Goal: Check status: Check status

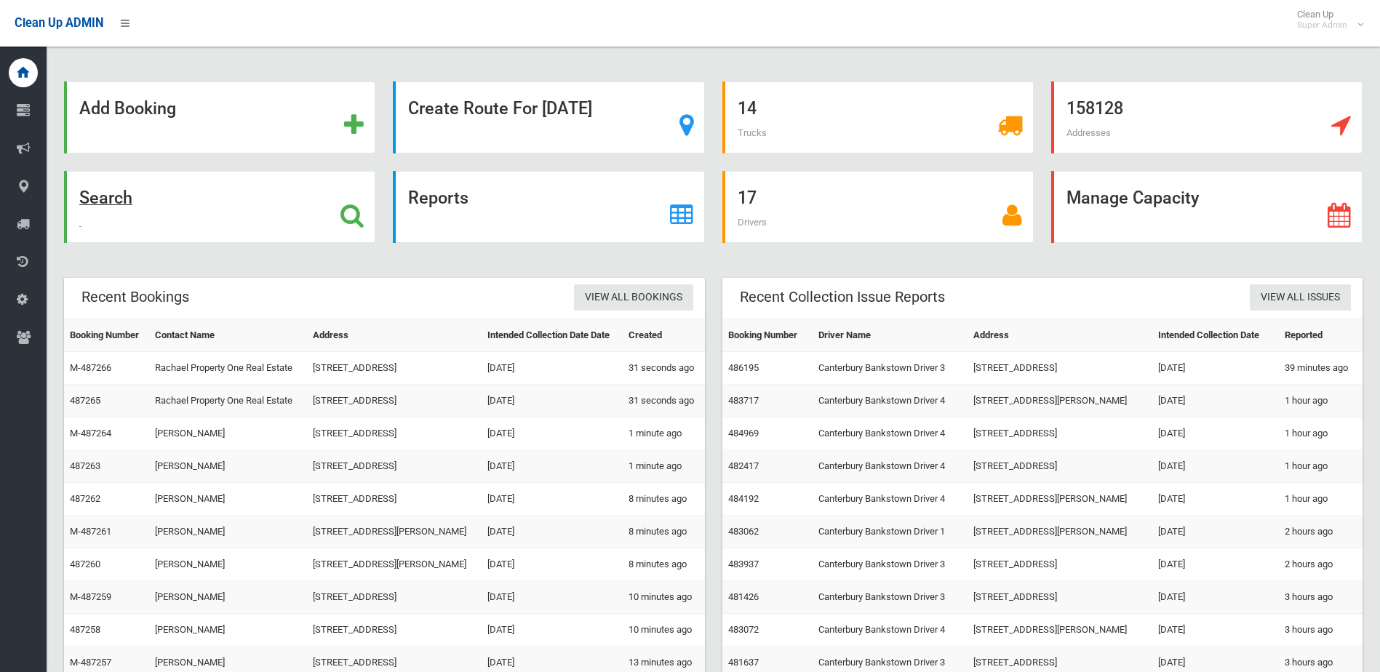
click at [194, 207] on div "Search" at bounding box center [219, 207] width 311 height 72
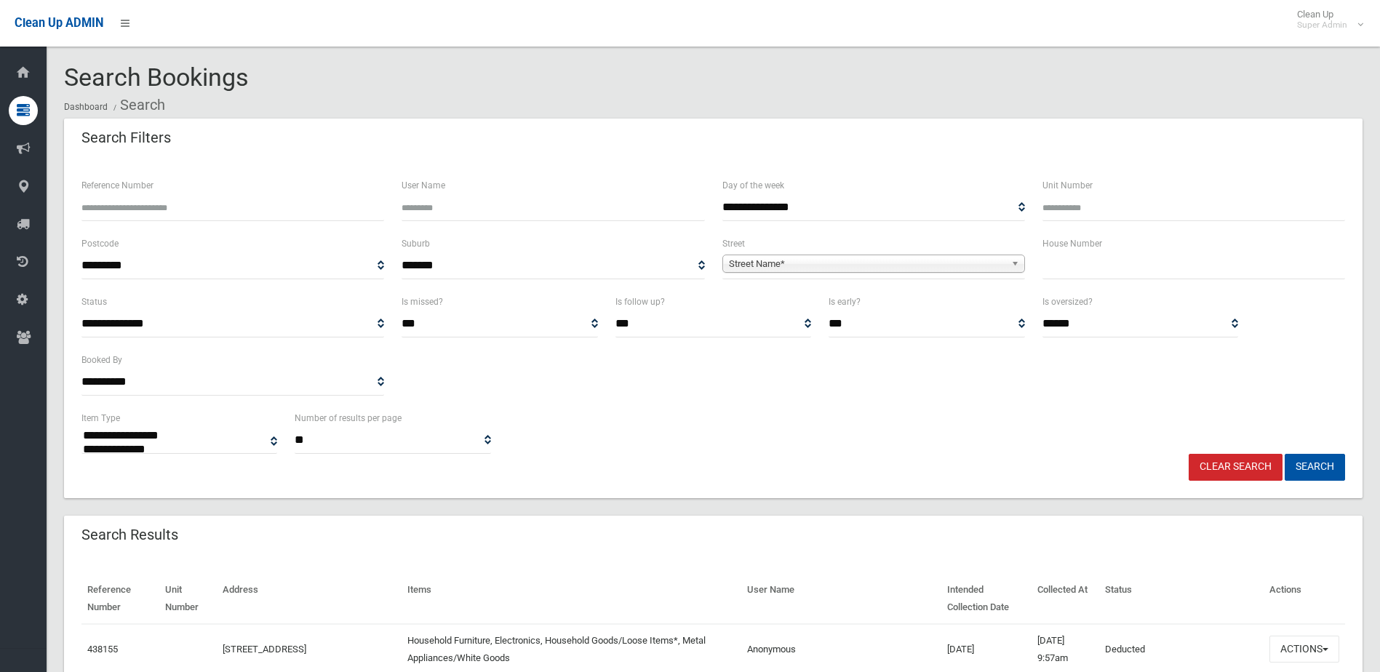
select select
click at [169, 207] on input "Reference Number" at bounding box center [232, 207] width 303 height 27
paste input "******"
type input "******"
click at [1285, 454] on button "Search" at bounding box center [1315, 467] width 60 height 27
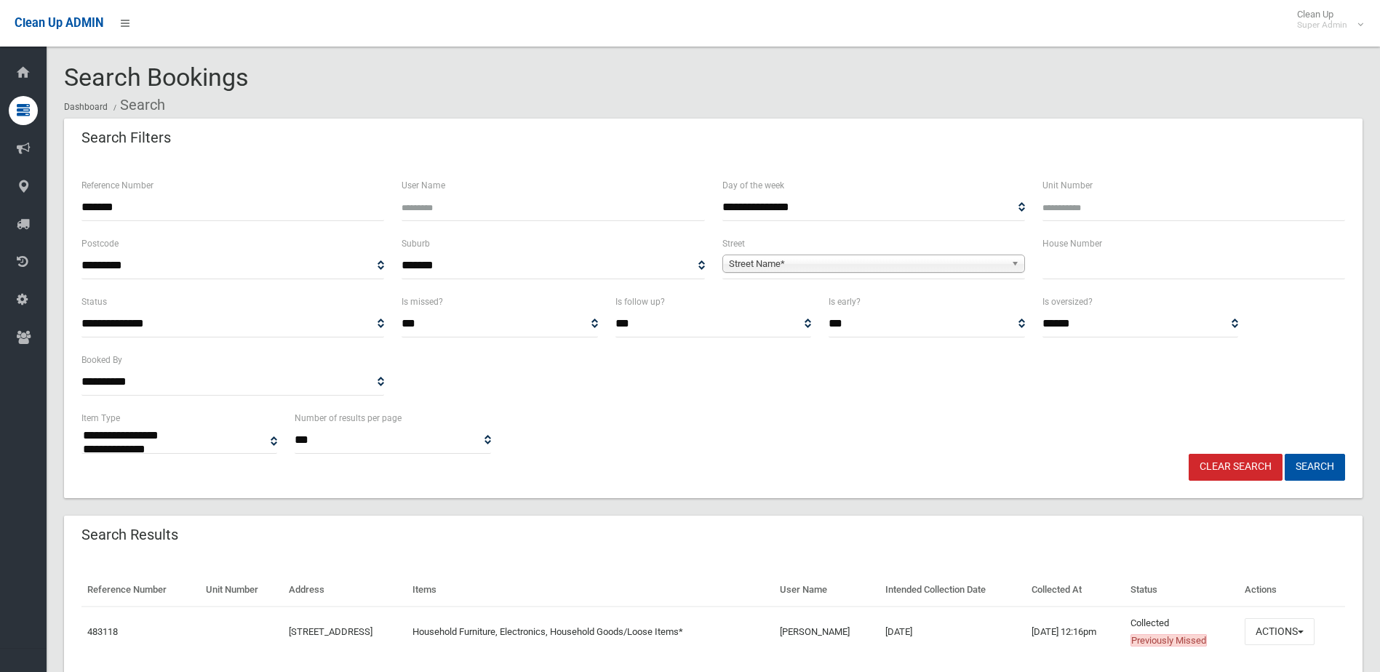
select select
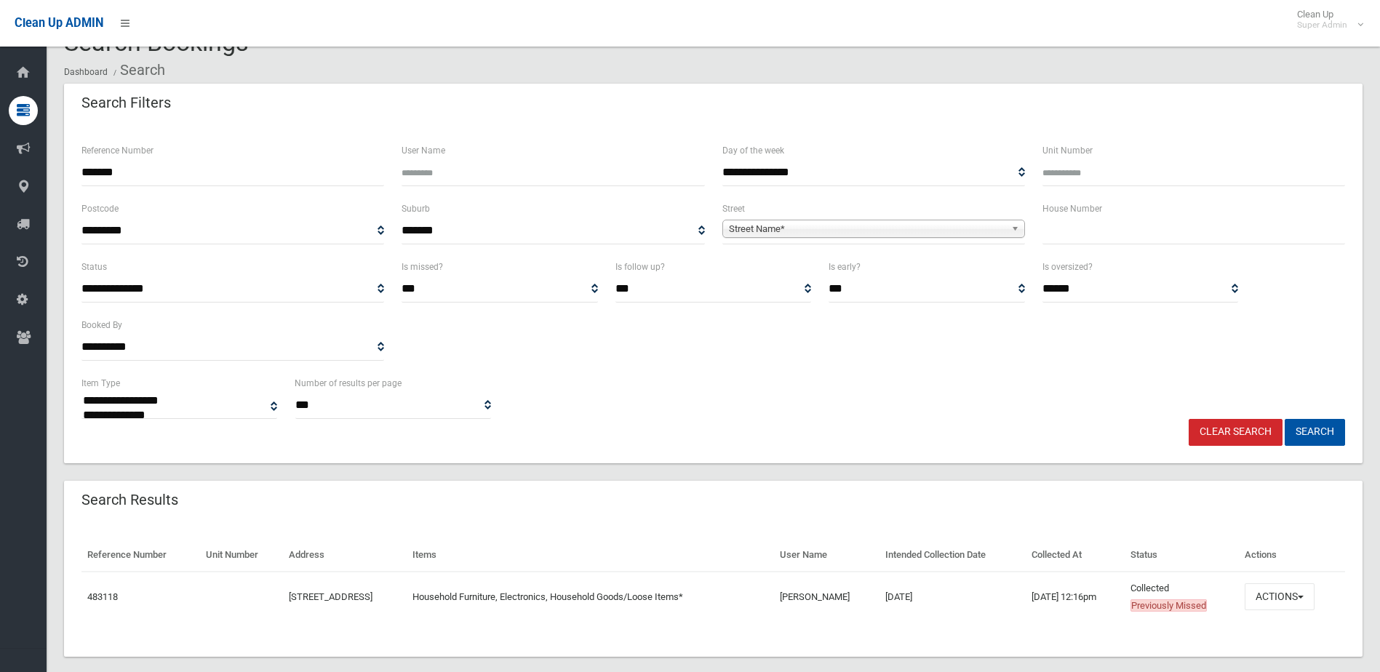
scroll to position [55, 0]
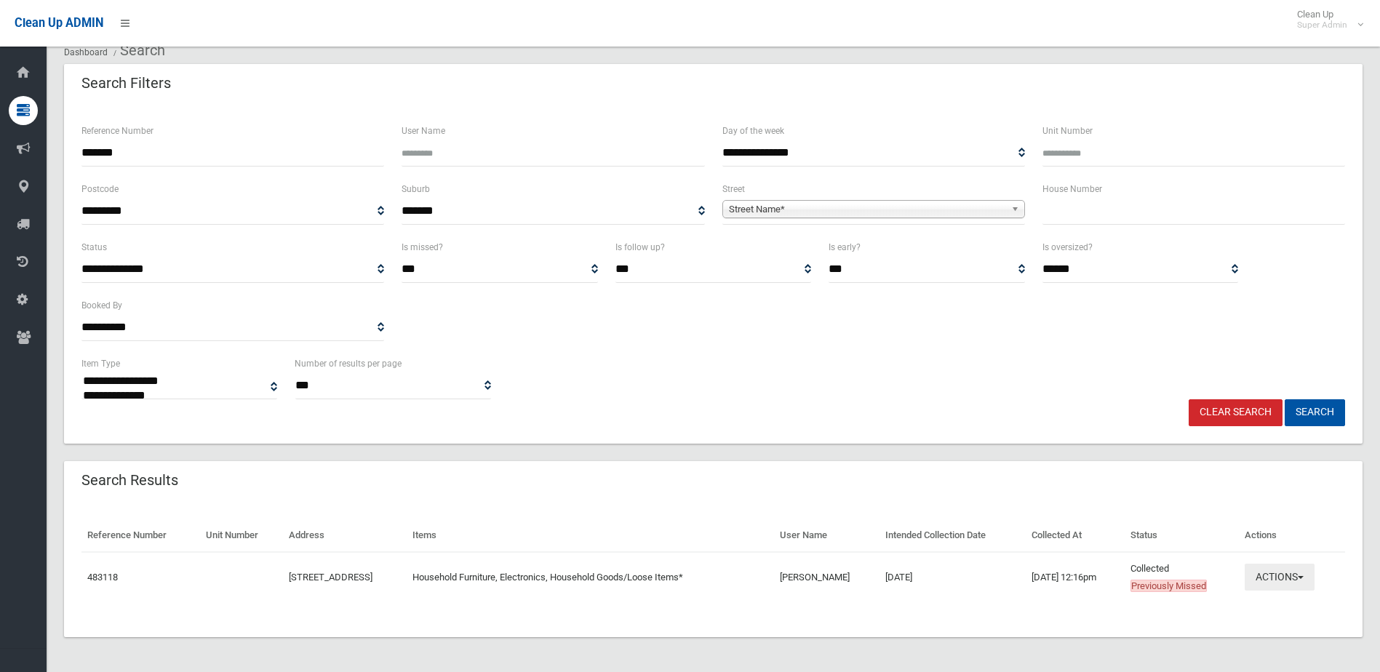
click at [1272, 569] on button "Actions" at bounding box center [1280, 577] width 70 height 27
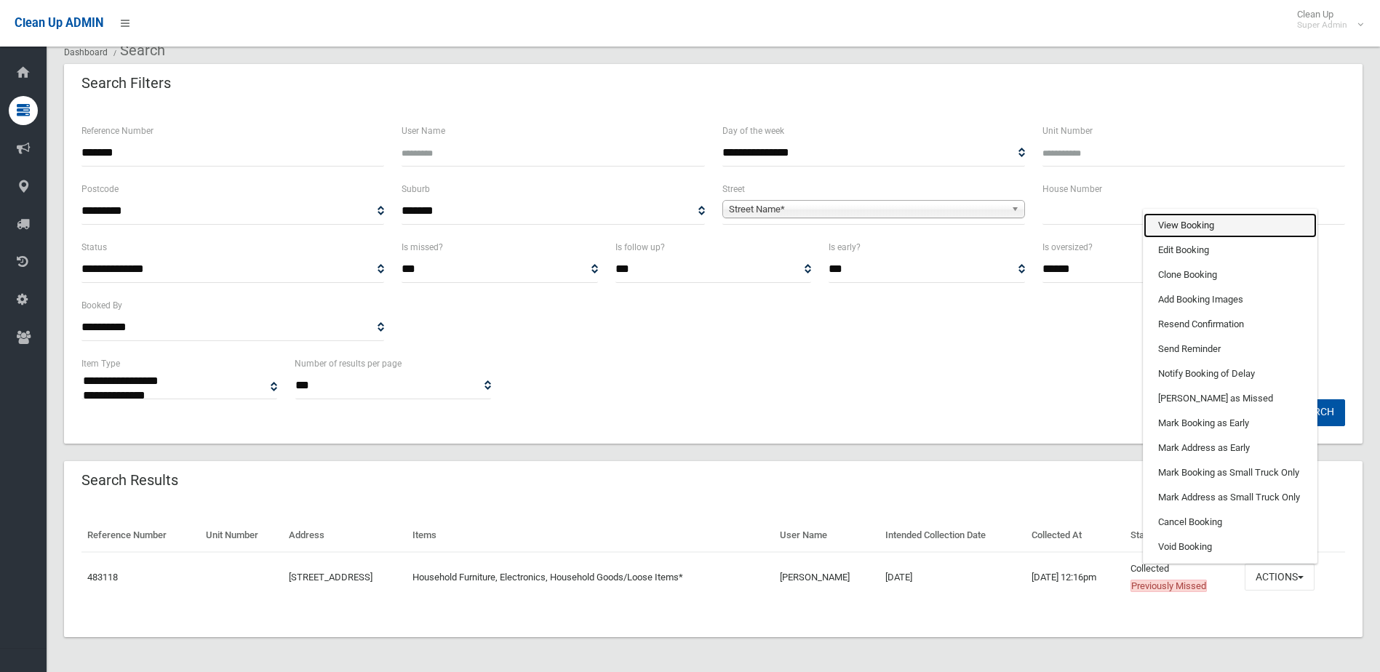
click at [1257, 235] on link "View Booking" at bounding box center [1230, 225] width 173 height 25
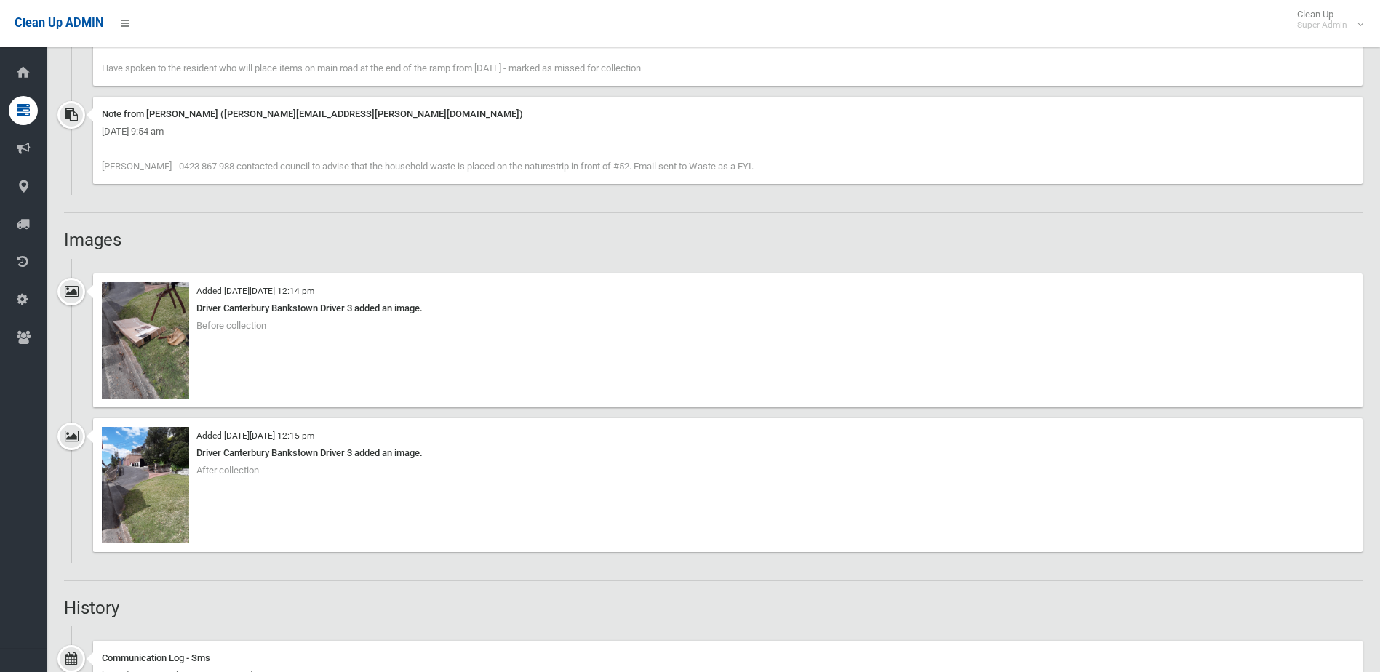
scroll to position [1018, 0]
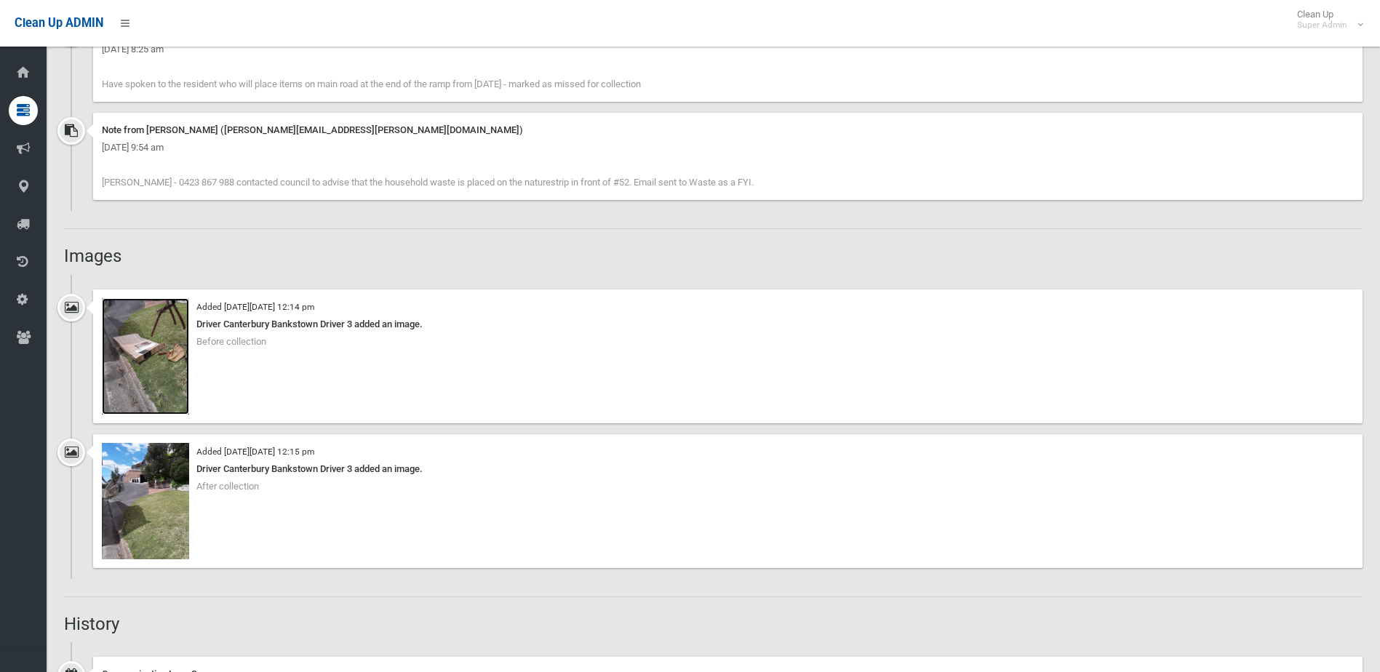
click at [166, 360] on img at bounding box center [145, 356] width 87 height 116
click at [164, 517] on img at bounding box center [145, 501] width 87 height 116
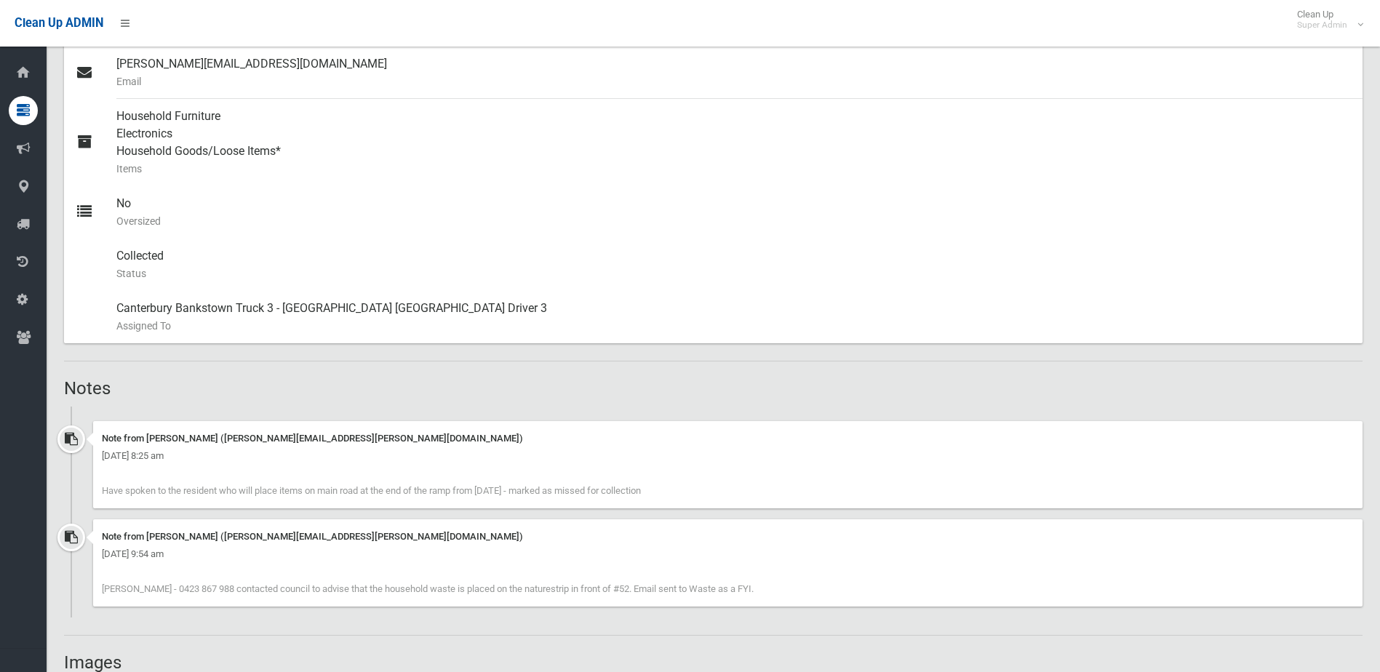
scroll to position [873, 0]
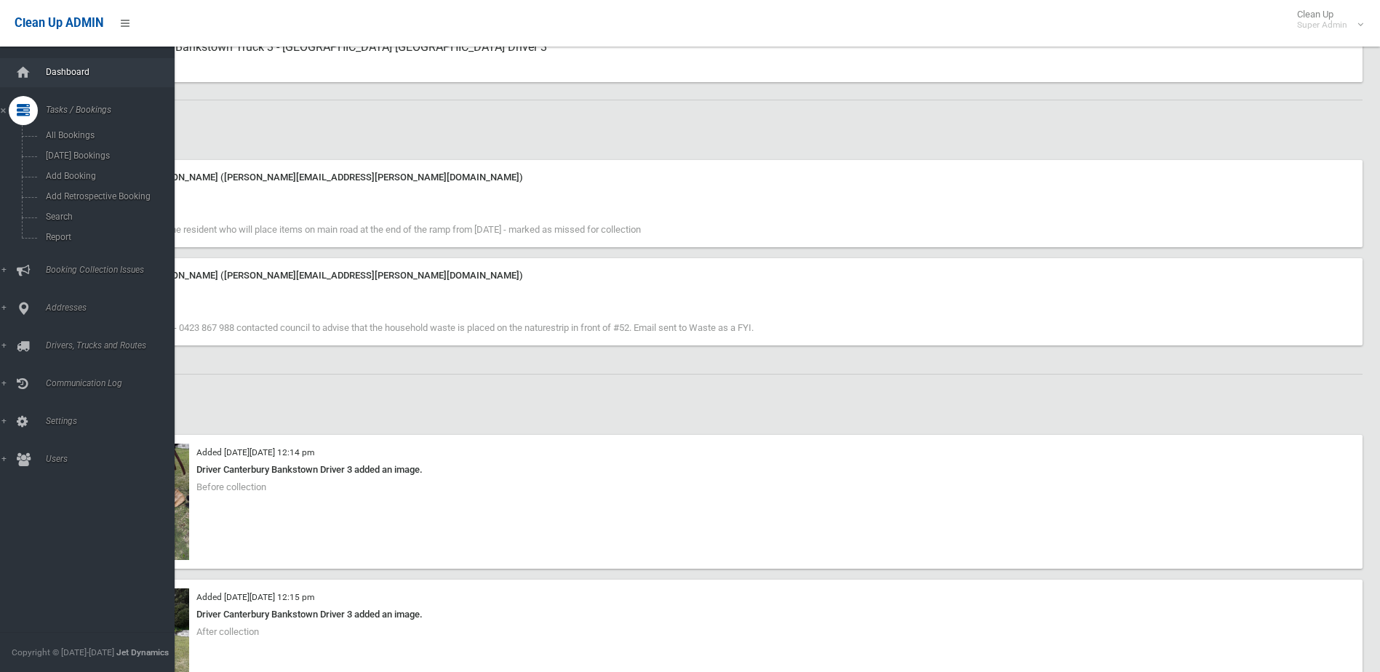
click at [55, 73] on span "Dashboard" at bounding box center [113, 72] width 144 height 10
